Goal: Transaction & Acquisition: Purchase product/service

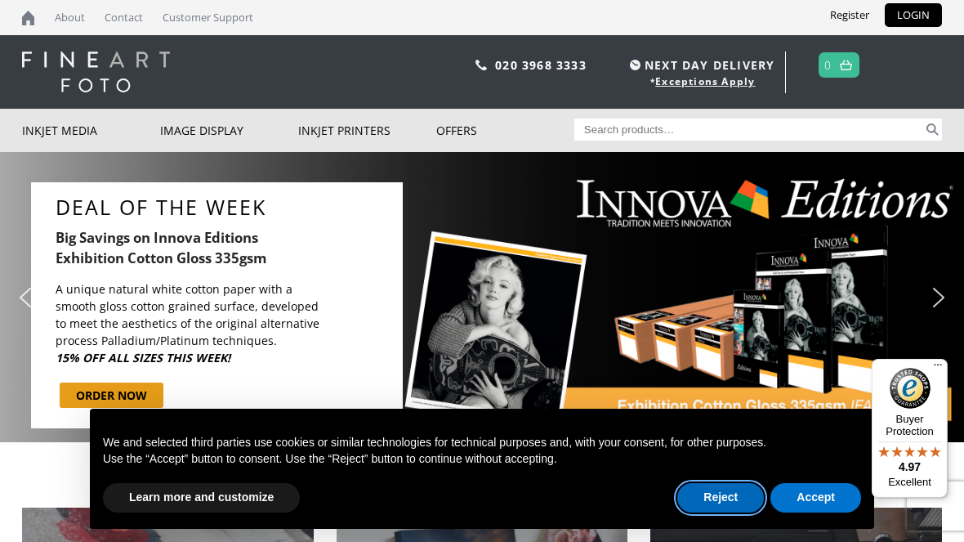
click at [725, 497] on button "Reject" at bounding box center [720, 497] width 87 height 29
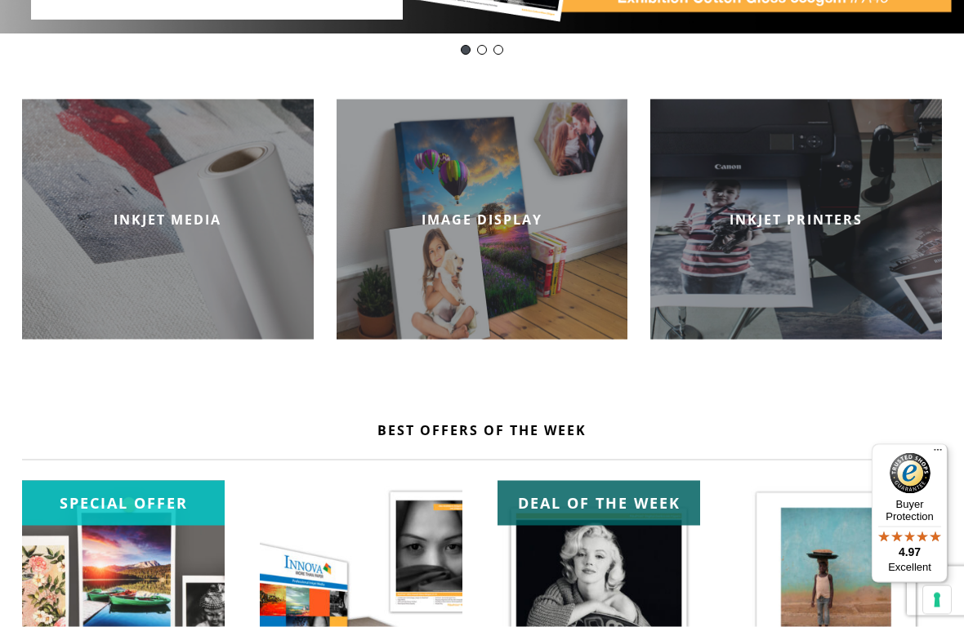
scroll to position [409, 0]
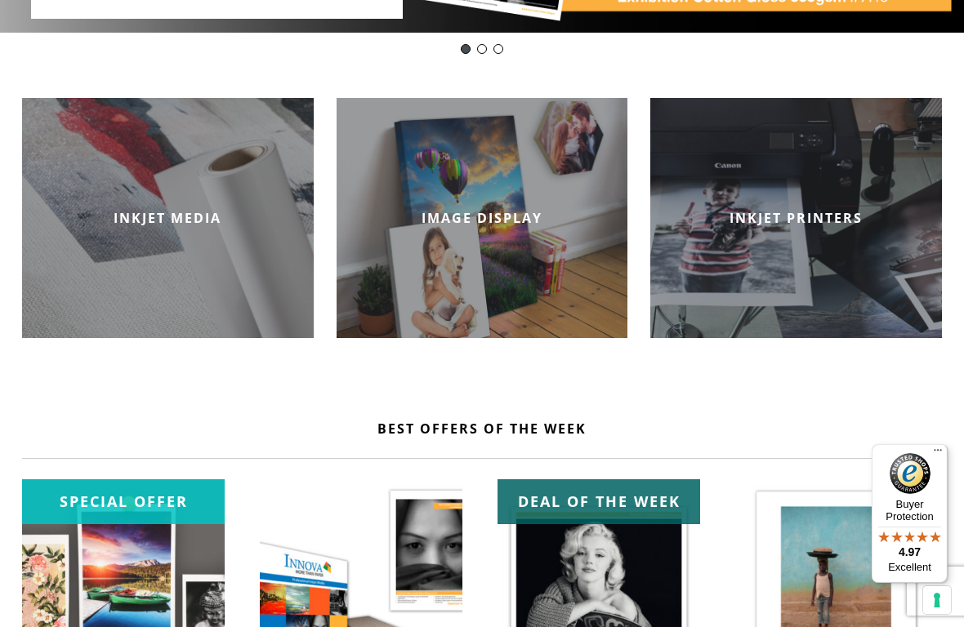
click at [728, 240] on div "INKJET PRINTERS" at bounding box center [796, 218] width 292 height 240
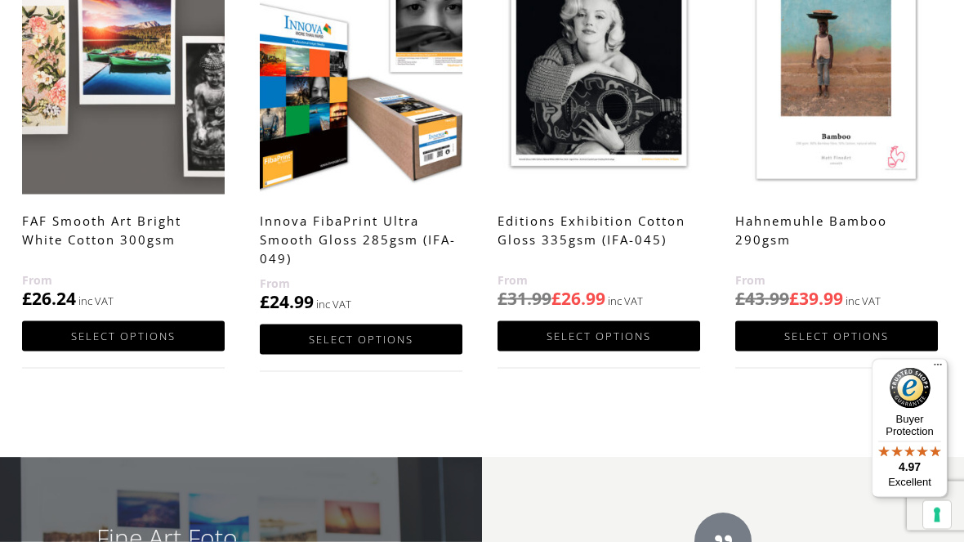
scroll to position [934, 0]
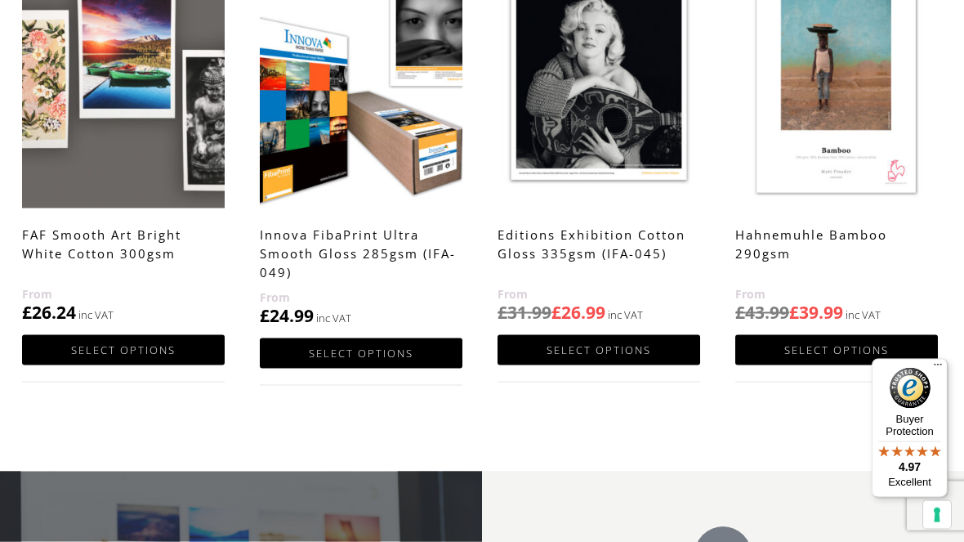
click at [181, 355] on link "Select options" at bounding box center [123, 350] width 203 height 30
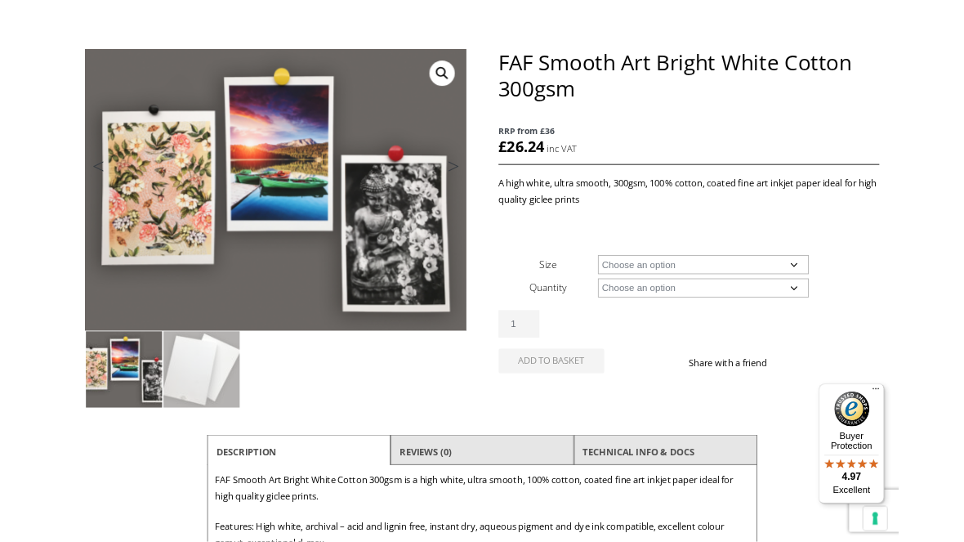
scroll to position [178, 0]
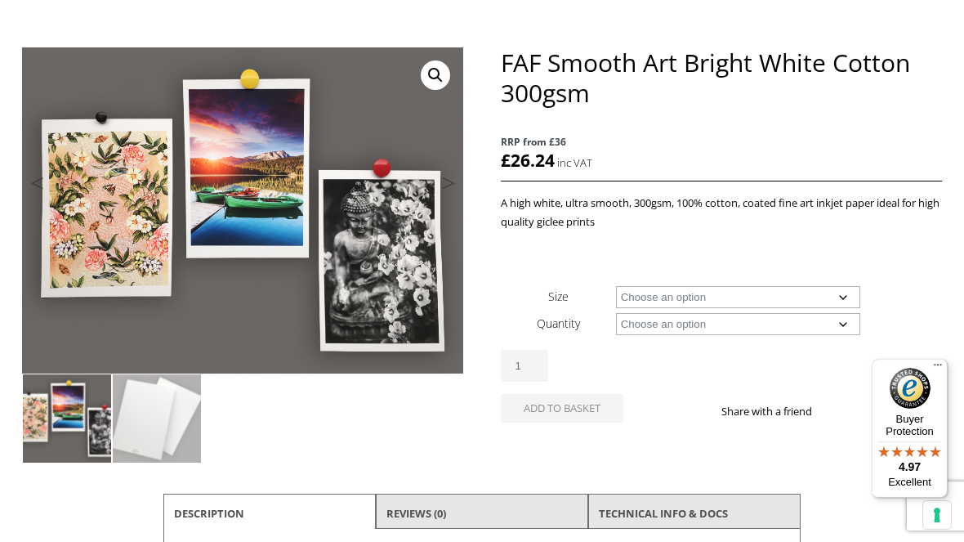
click at [842, 304] on select "Choose an option A4 Sheet A3 Sheet A3+ Sheet A2 Sheet" at bounding box center [738, 297] width 245 height 22
click at [845, 300] on select "Choose an option A4 Sheet A3 Sheet A3+ Sheet A2 Sheet" at bounding box center [738, 297] width 245 height 22
select select "a3-sheet"
click at [847, 326] on select "Choose an option 25 Sheets" at bounding box center [738, 324] width 245 height 22
select select "25-sheets"
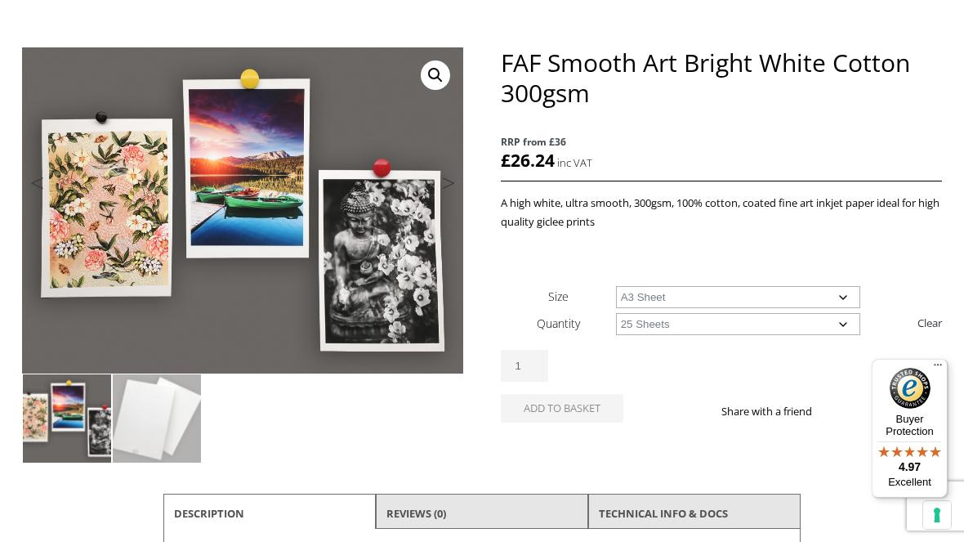
select select "a3-sheet"
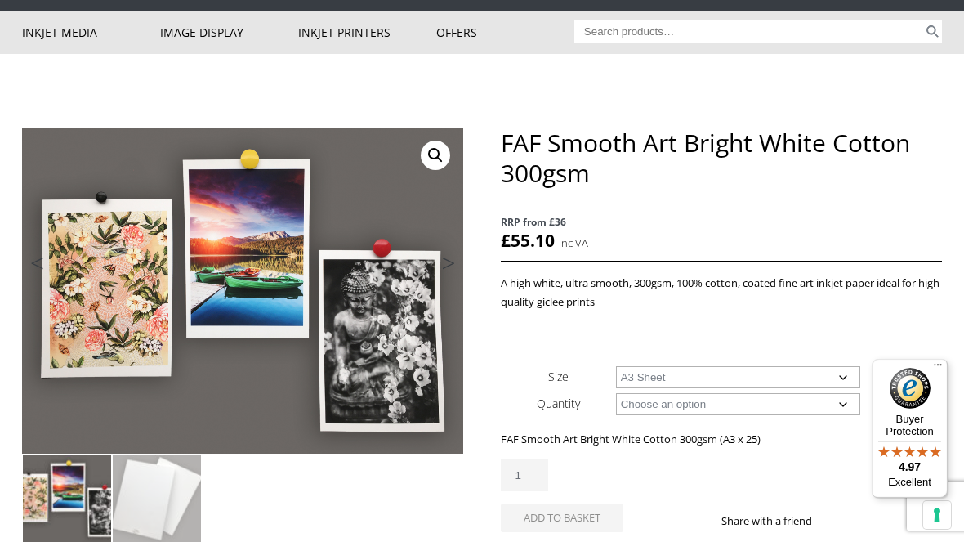
scroll to position [94, 0]
